Goal: Communication & Community: Answer question/provide support

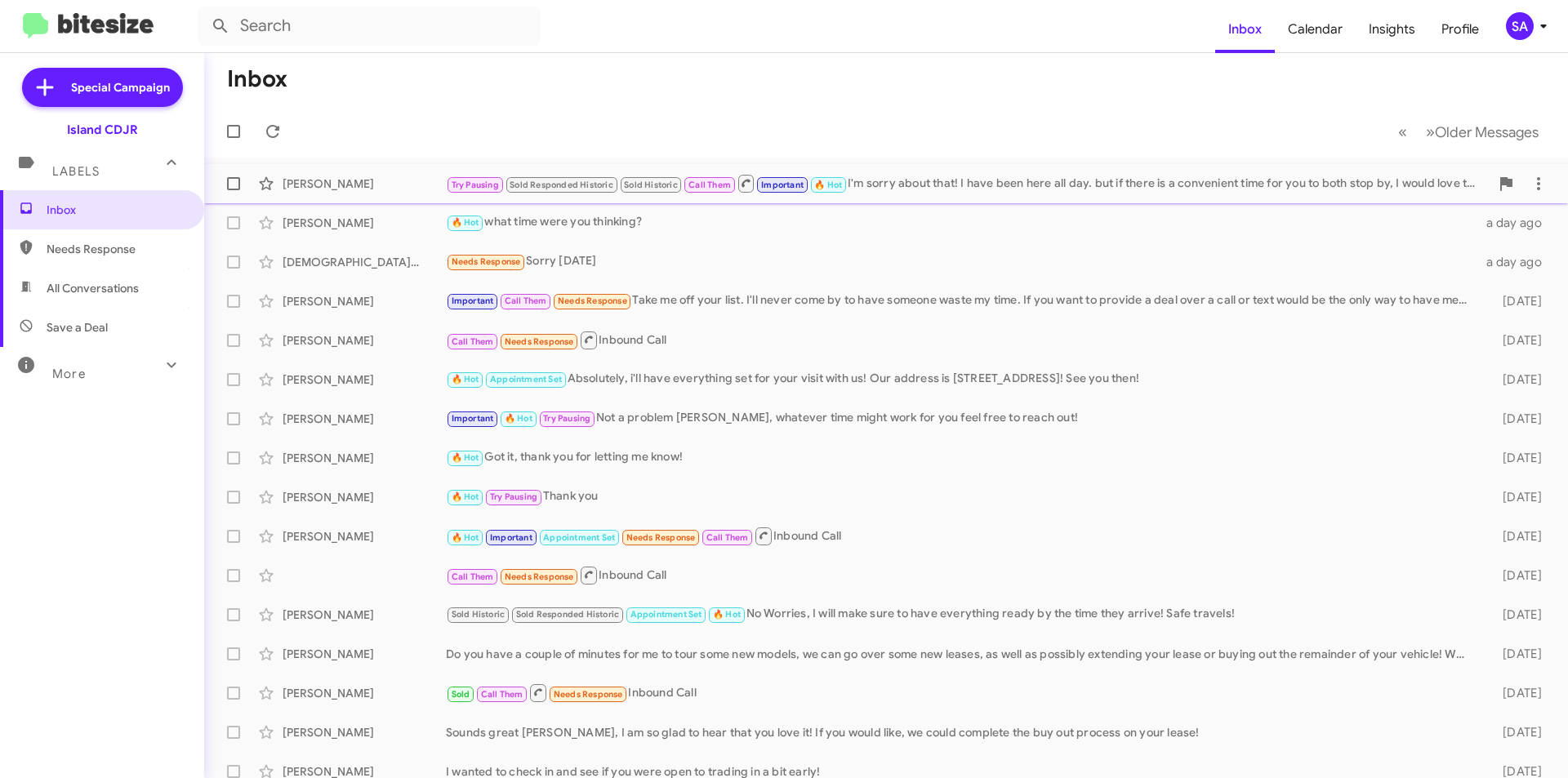
click at [348, 196] on div "Luigi Kapaj Try Pausing Sold Responded Historic Sold Historic Call Them Importa…" at bounding box center [885, 183] width 1338 height 33
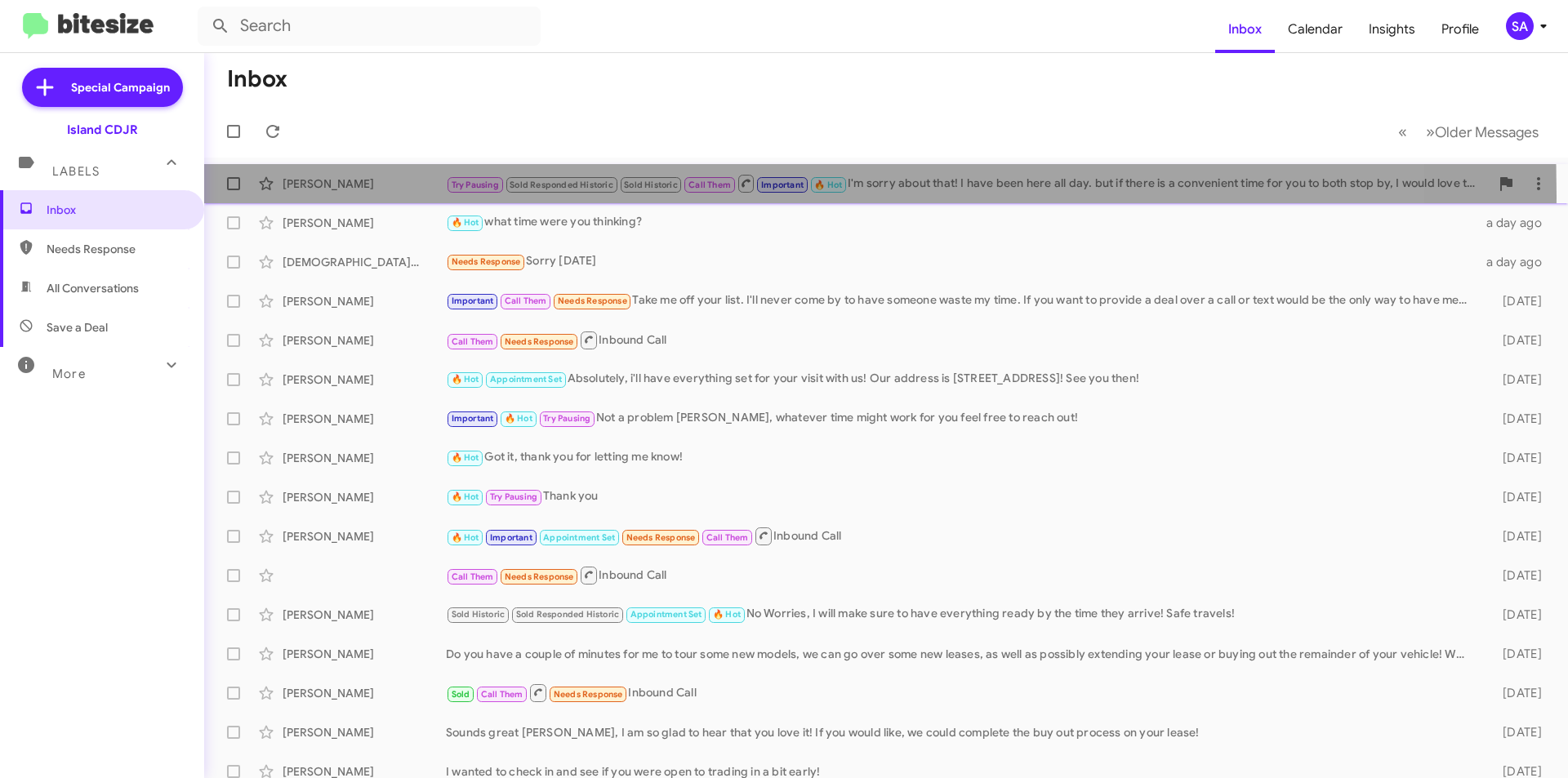
click at [348, 196] on div "Luigi Kapaj Try Pausing Sold Responded Historic Sold Historic Call Them Importa…" at bounding box center [885, 183] width 1338 height 33
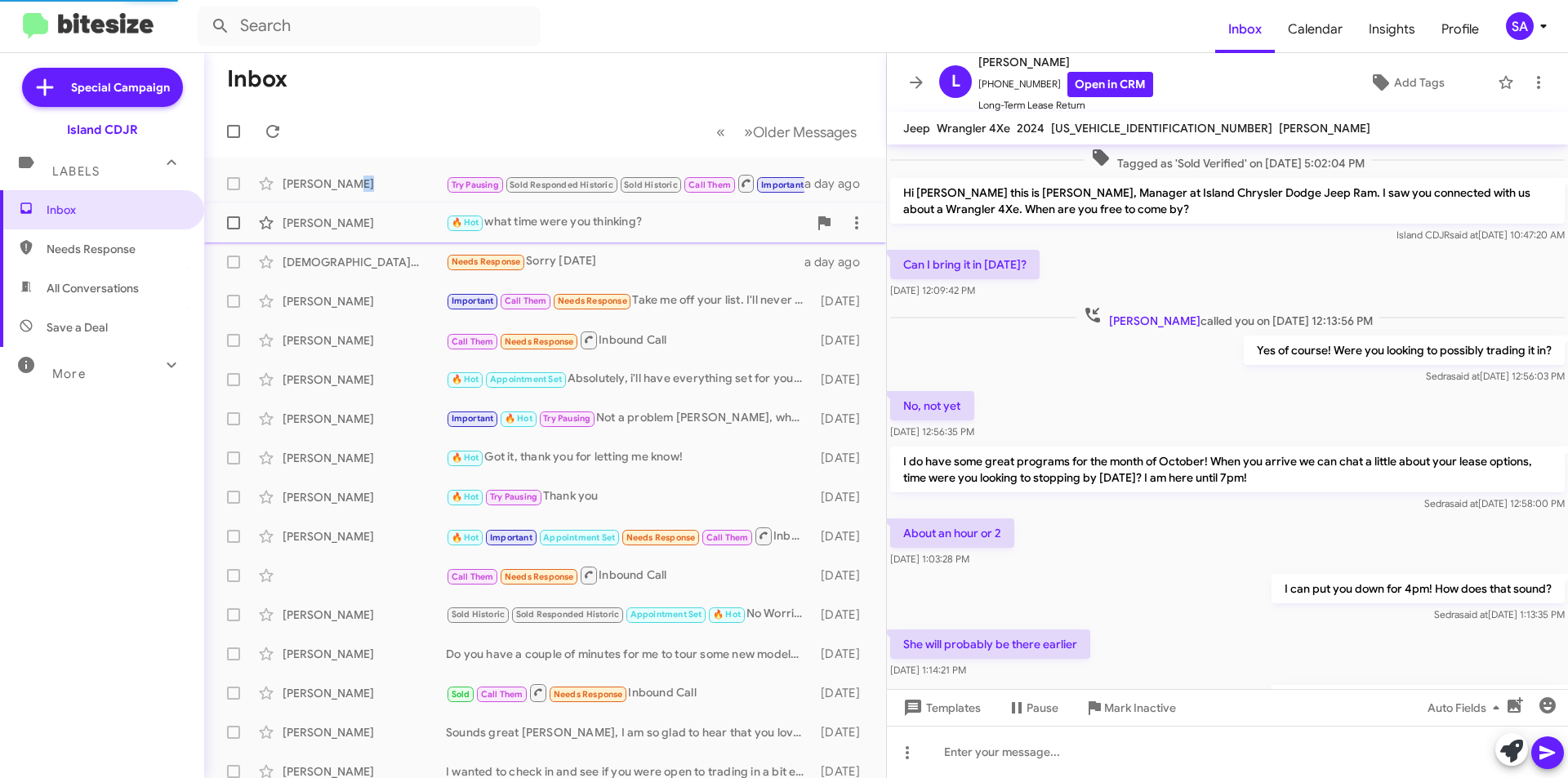
scroll to position [646, 0]
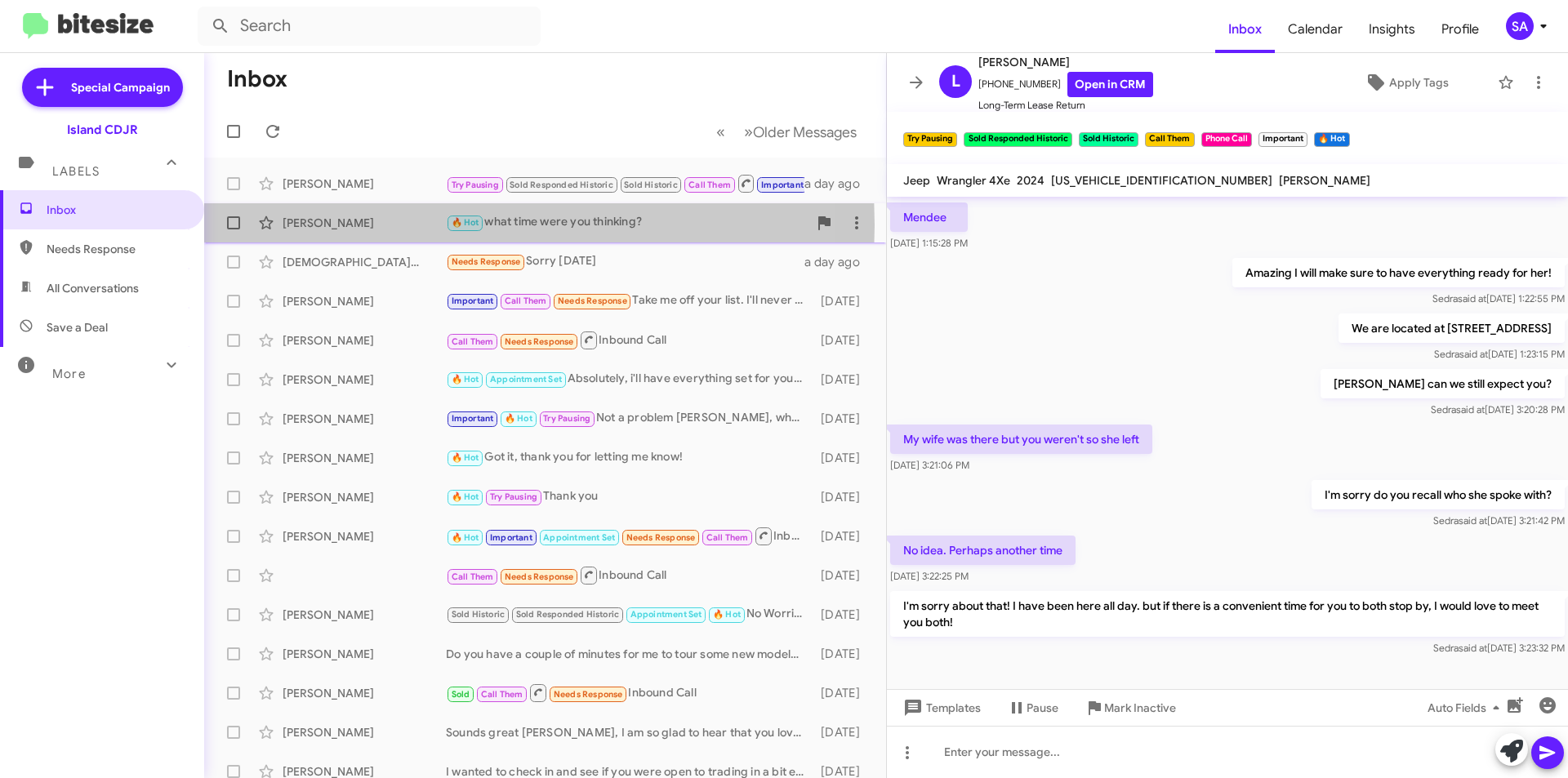
click at [335, 224] on div "[PERSON_NAME]" at bounding box center [364, 222] width 163 height 16
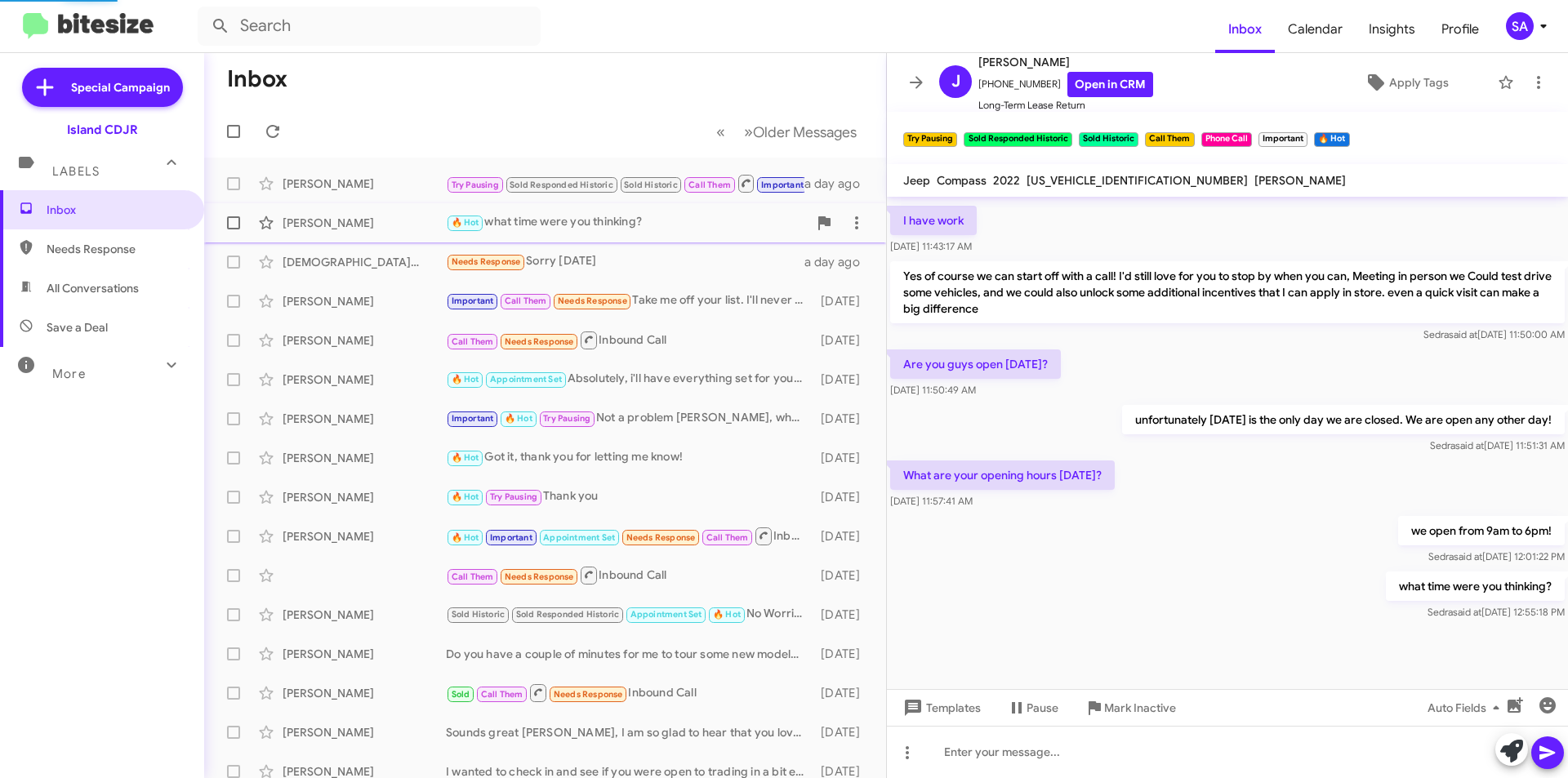
scroll to position [1137, 0]
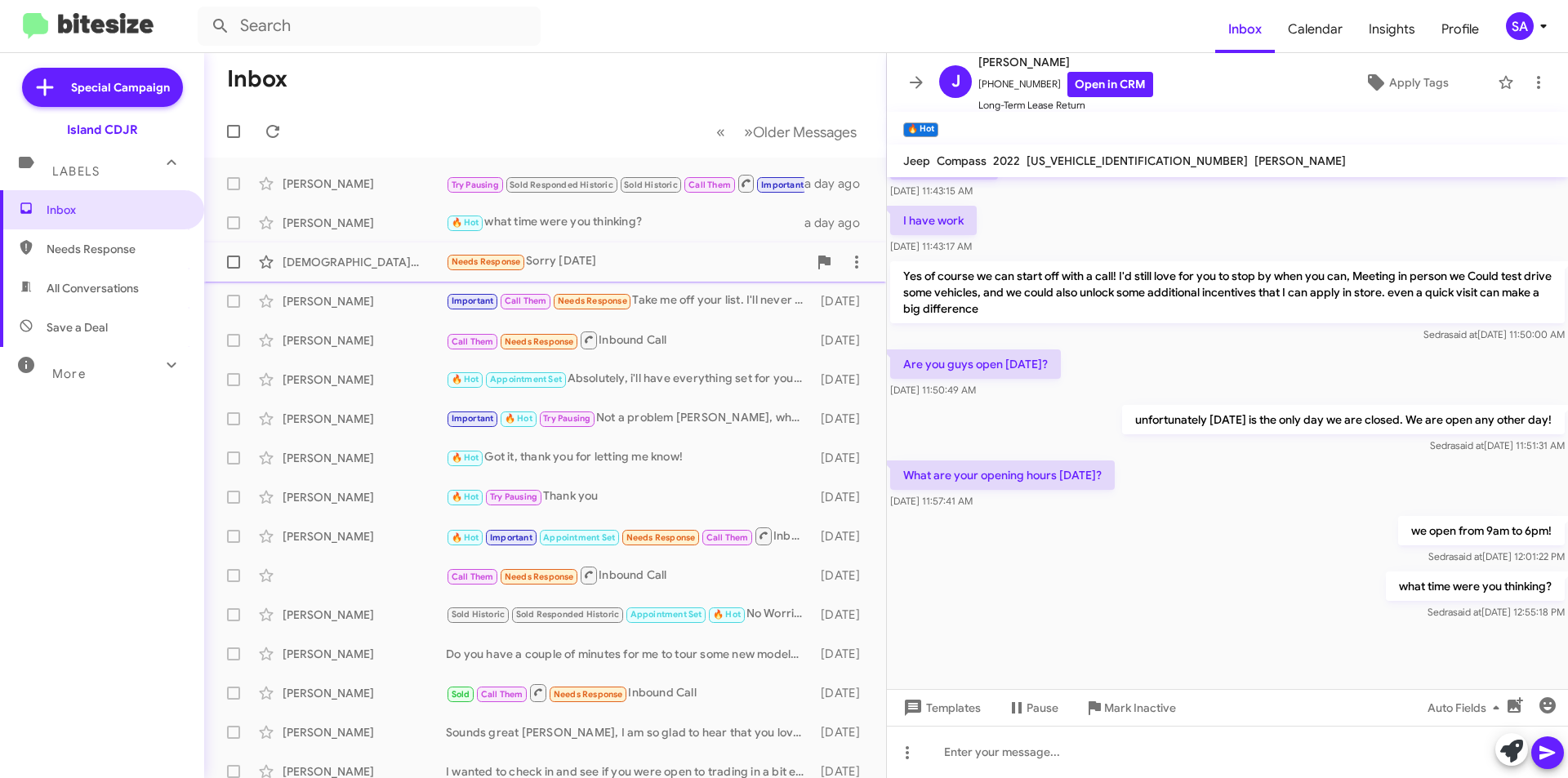
click at [379, 252] on div "Kristen Perez Needs Response Sorry sept 2026 a day ago" at bounding box center [545, 262] width 655 height 33
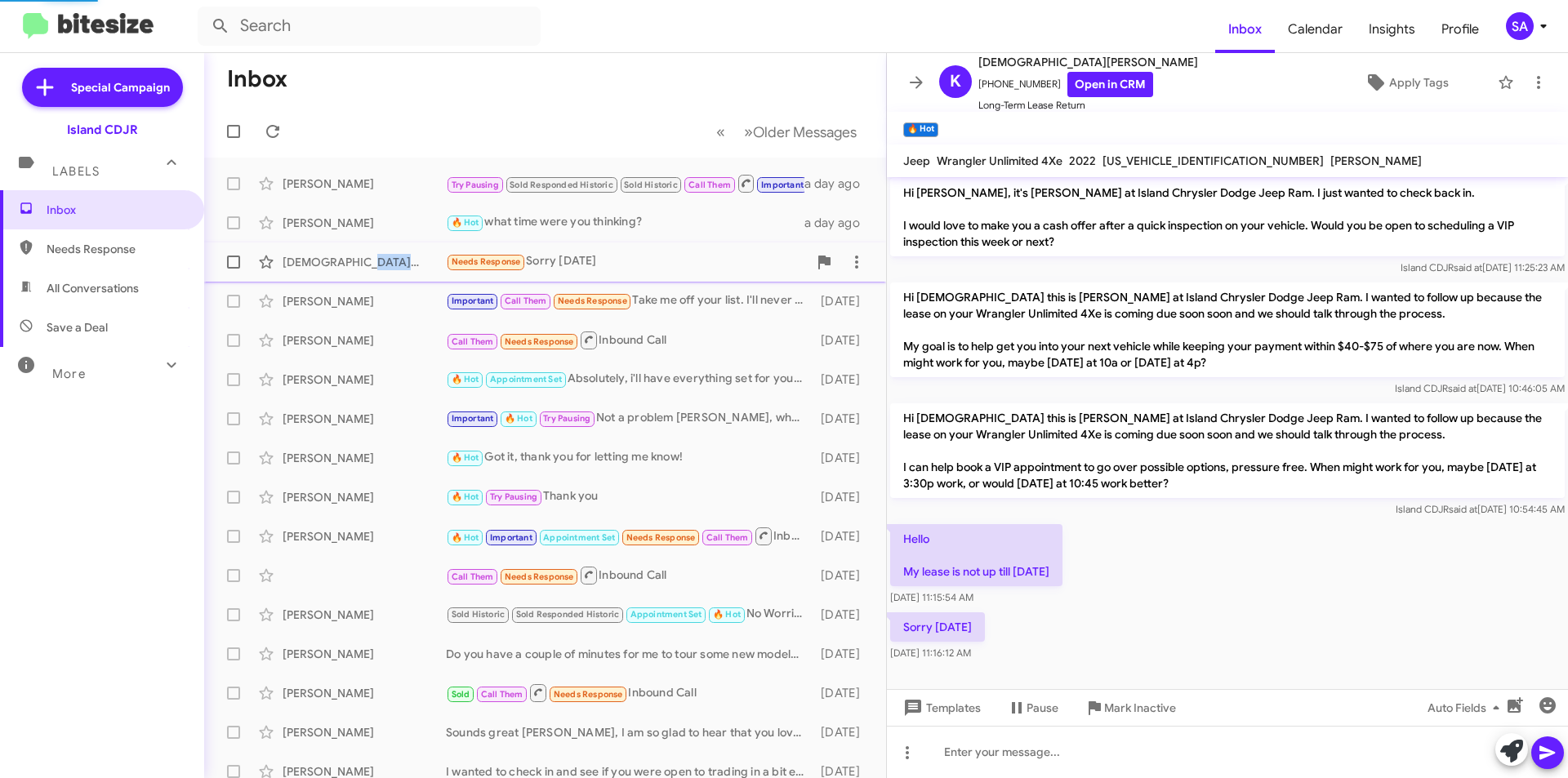
scroll to position [123, 0]
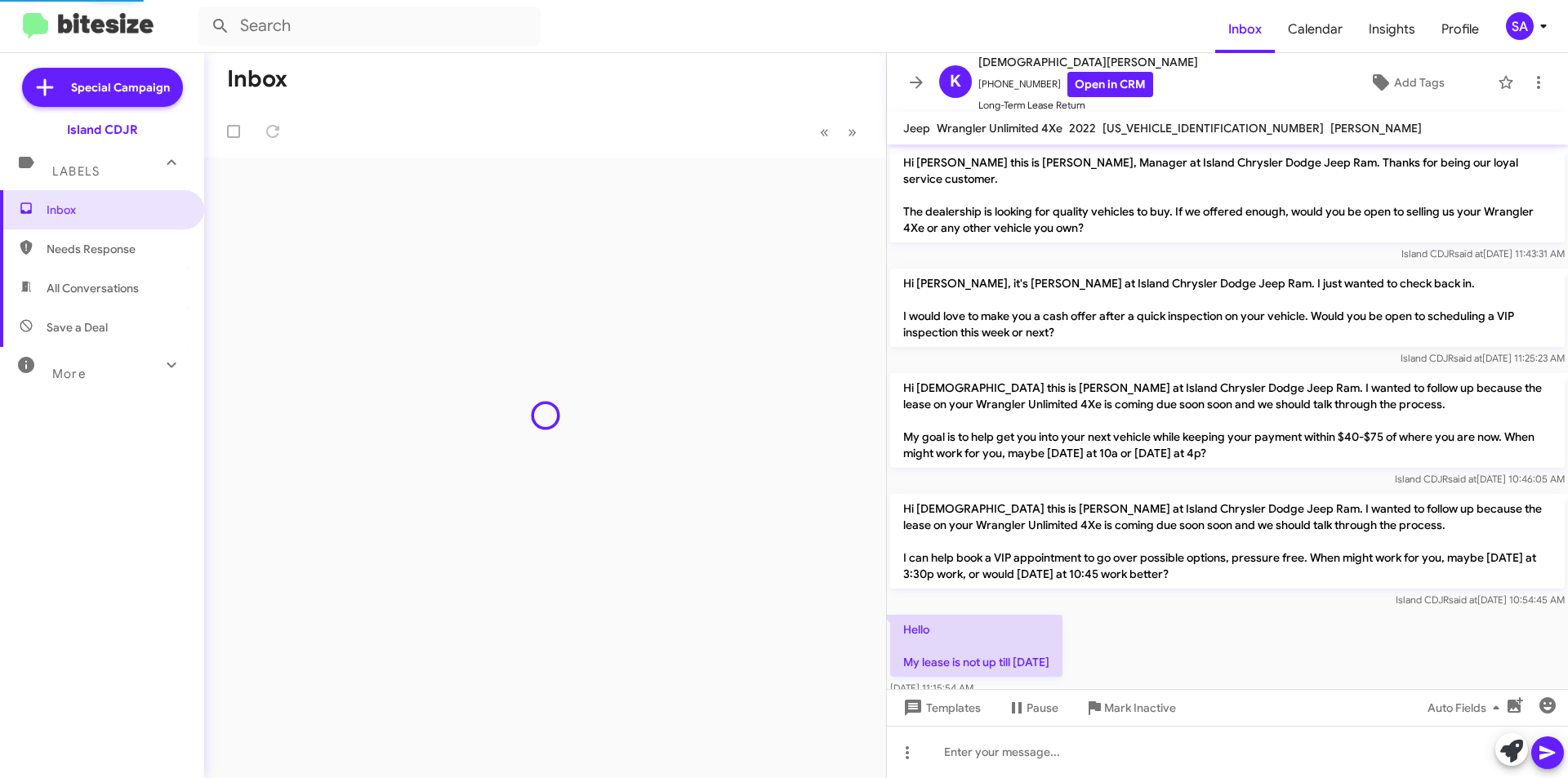
scroll to position [91, 0]
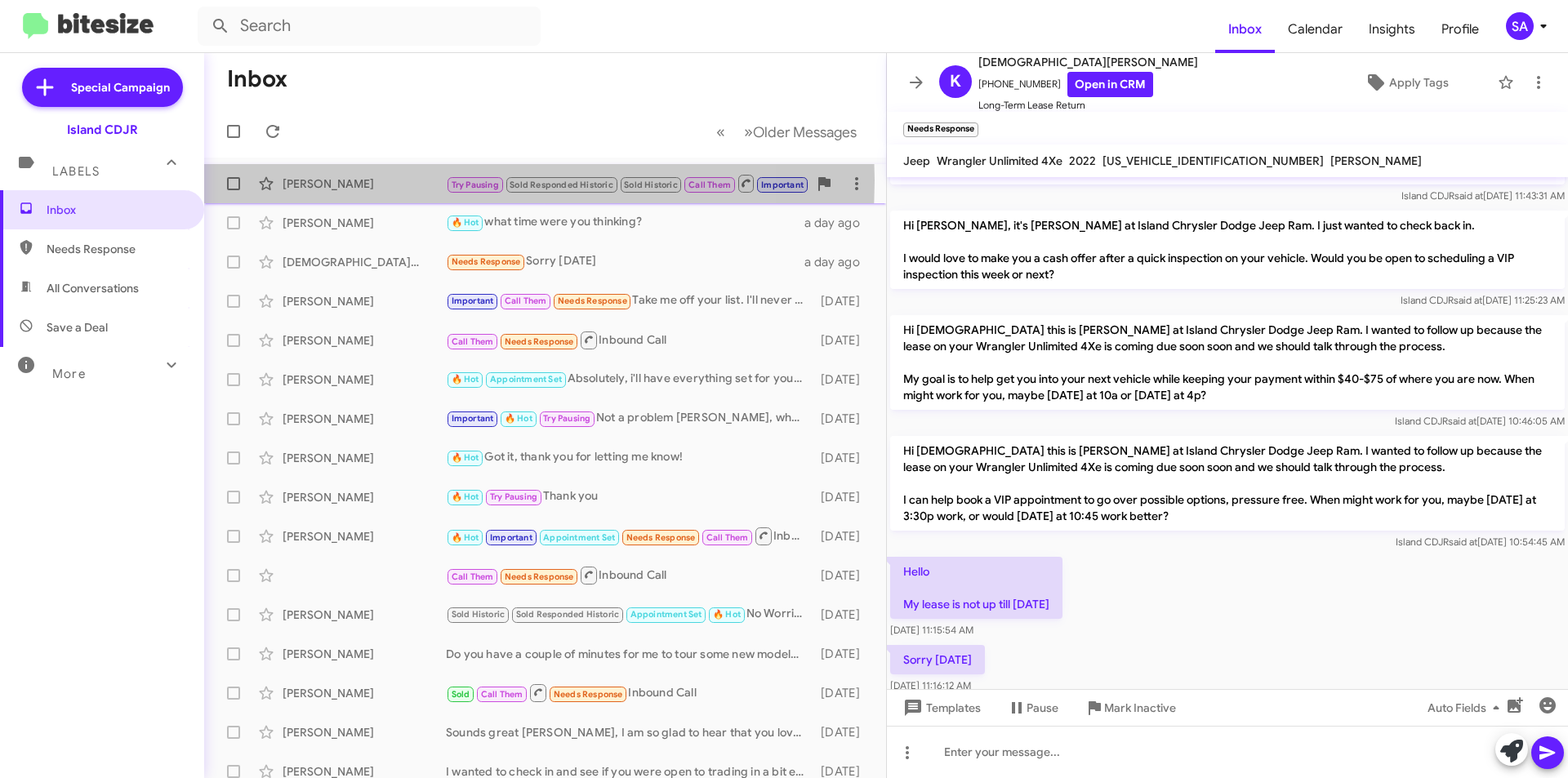
click at [410, 180] on div "[PERSON_NAME]" at bounding box center [364, 183] width 163 height 16
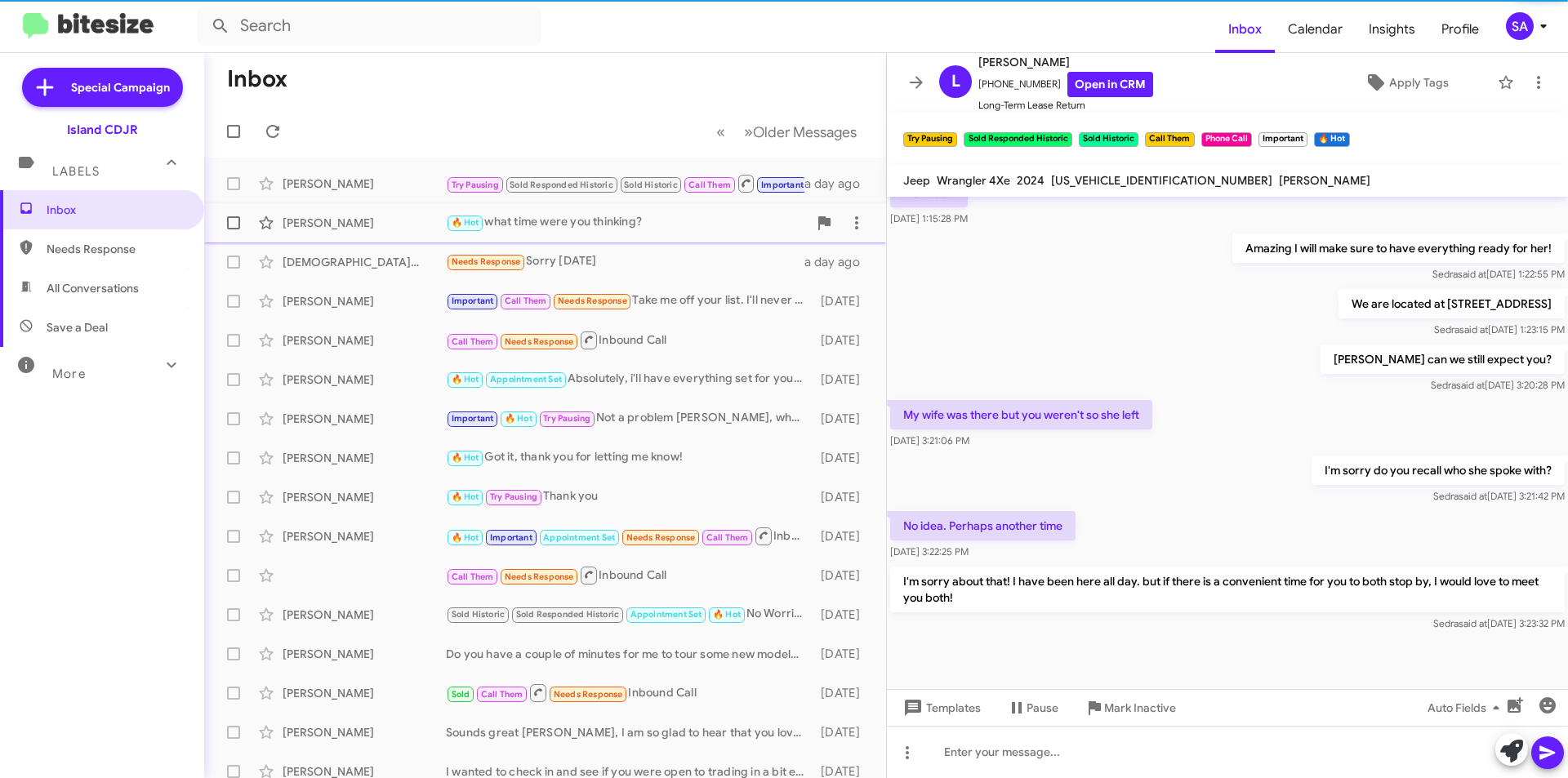
click at [386, 219] on div "[PERSON_NAME]" at bounding box center [364, 222] width 163 height 16
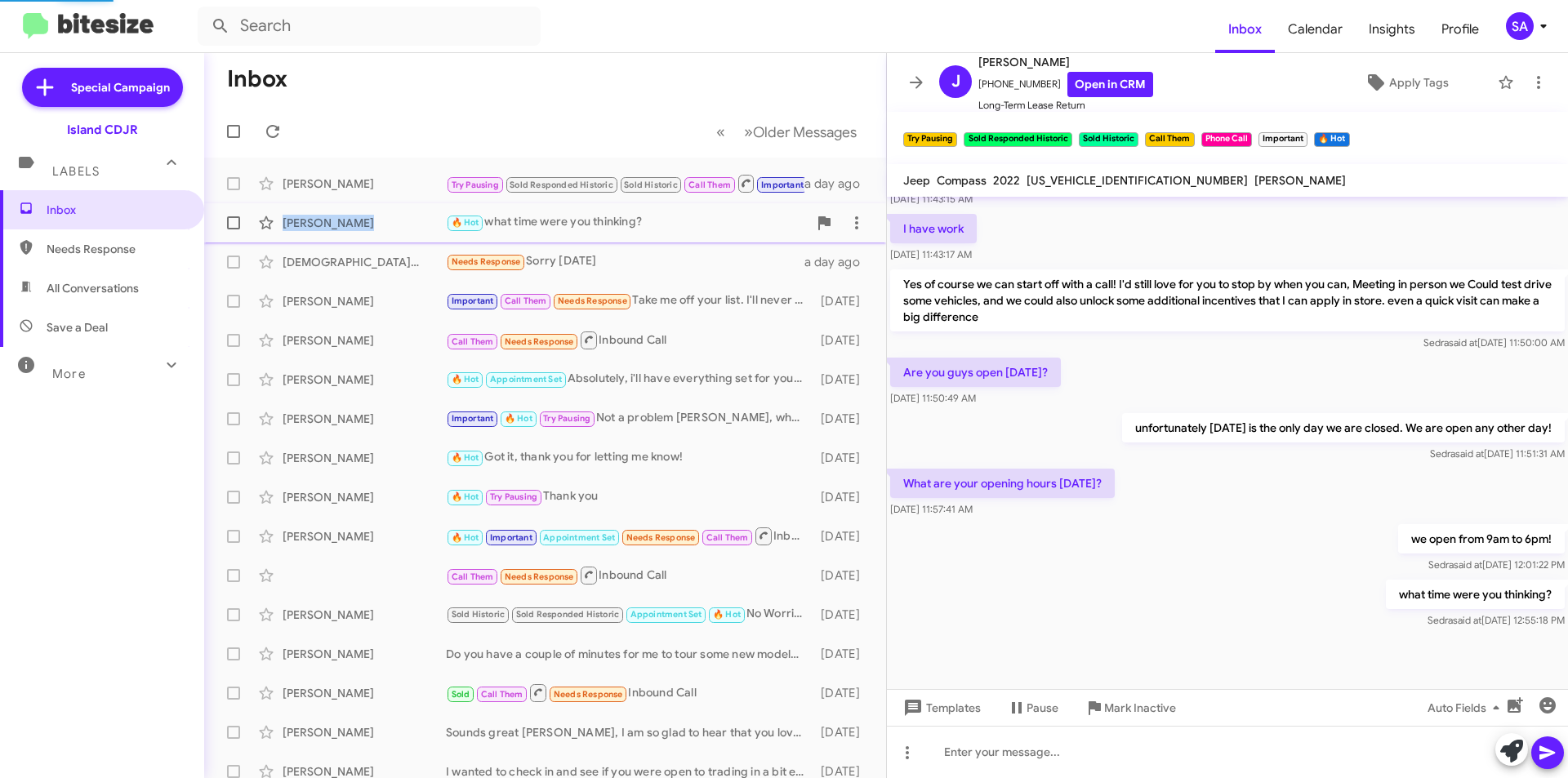
scroll to position [961, 0]
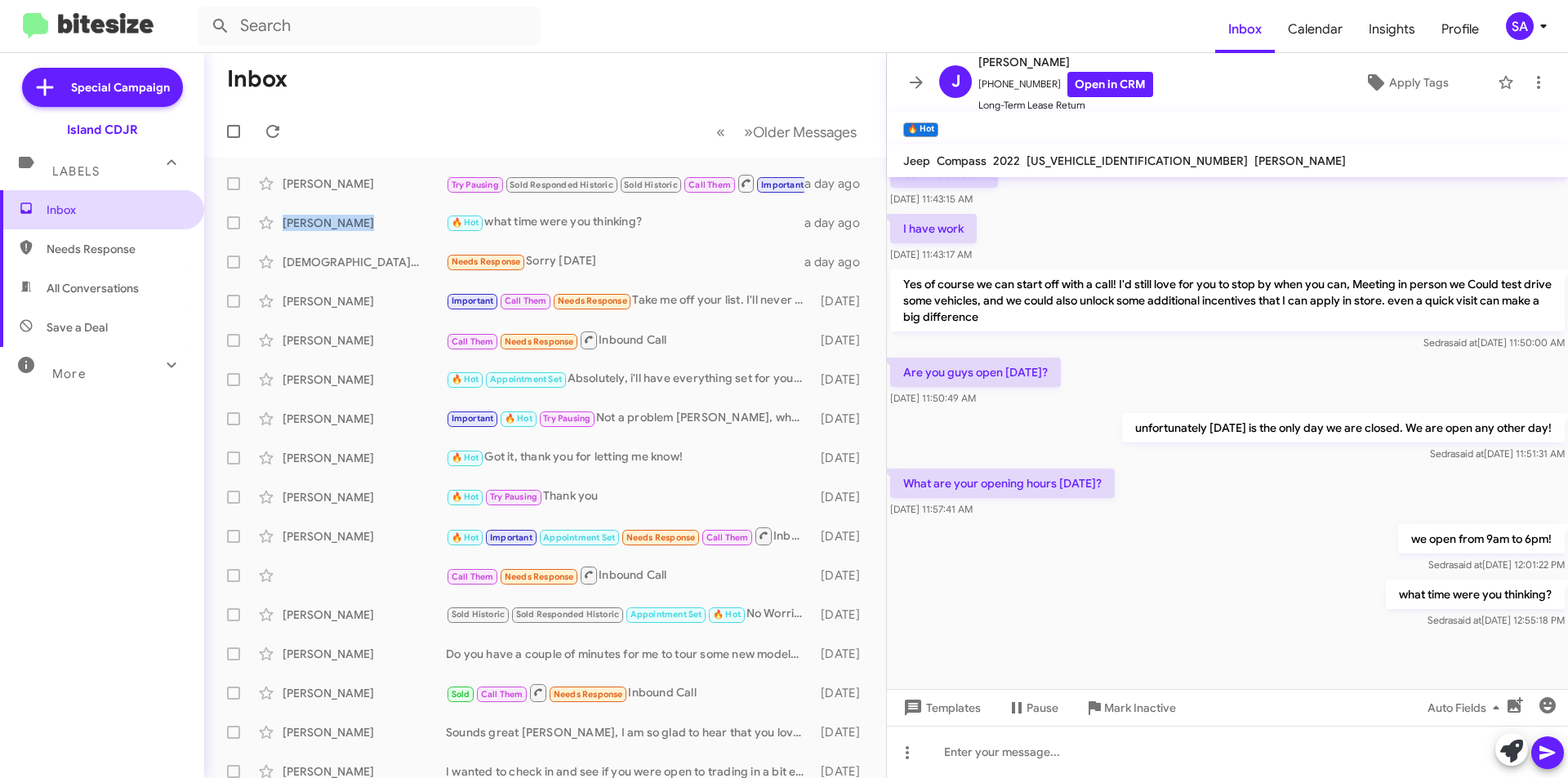
click at [76, 207] on span "Inbox" at bounding box center [116, 209] width 139 height 16
